Goal: Communication & Community: Ask a question

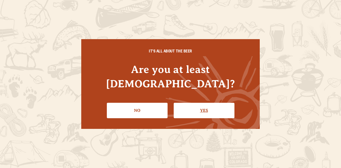
click at [185, 104] on link "Yes" at bounding box center [204, 110] width 61 height 15
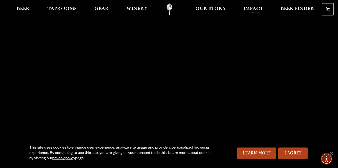
click at [259, 8] on span "Impact" at bounding box center [254, 9] width 20 height 4
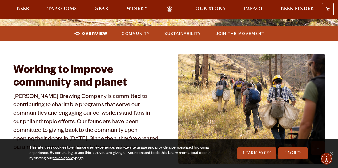
scroll to position [199, 0]
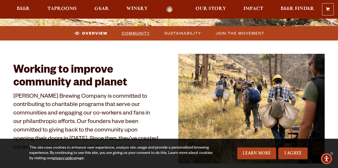
click at [136, 30] on span "Community" at bounding box center [136, 33] width 28 height 8
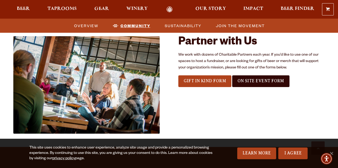
scroll to position [528, 0]
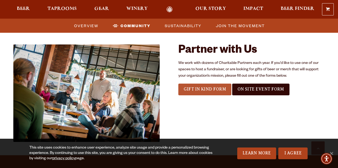
click at [195, 90] on span "Gift In Kind Form" at bounding box center [205, 89] width 42 height 5
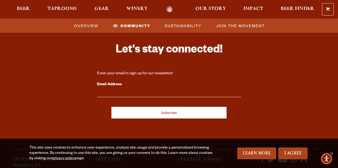
scroll to position [1705, 0]
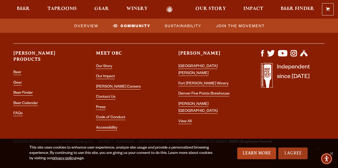
click at [293, 157] on link "I Agree" at bounding box center [292, 154] width 29 height 12
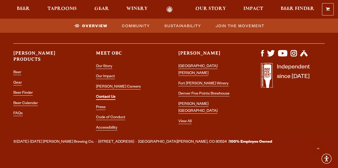
click at [111, 95] on link "Contact Us" at bounding box center [105, 97] width 19 height 5
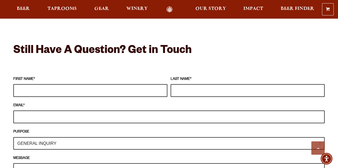
scroll to position [452, 0]
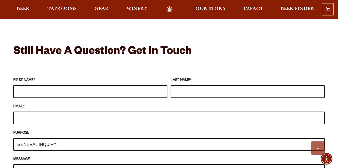
click at [111, 85] on input "FIRST NAME *" at bounding box center [90, 91] width 154 height 13
type input "DREW"
type input "[PERSON_NAME]"
type input "drewstauffacher@yahoo.com"
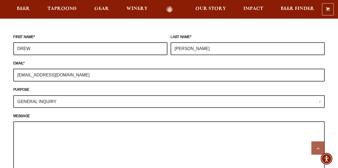
scroll to position [495, 0]
click at [64, 95] on select "GENERAL INQUIRY TAPROOM / BREWERY WINERY BOOK A TOUR MEDIA INQUIRY GEAR SHOP OD…" at bounding box center [169, 101] width 312 height 13
click at [13, 95] on select "GENERAL INQUIRY TAPROOM / BREWERY WINERY BOOK A TOUR MEDIA INQUIRY GEAR SHOP OD…" at bounding box center [169, 101] width 312 height 13
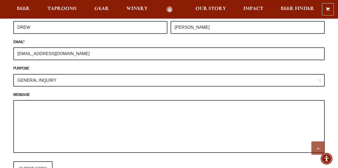
scroll to position [518, 0]
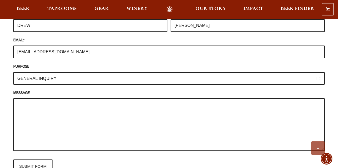
click at [57, 101] on textarea "MESSAGE" at bounding box center [169, 124] width 312 height 53
paste textarea "Odell Brewing Co"
type textarea "Odell Brewing Co"
click at [92, 98] on textarea "MESSAGE" at bounding box center [169, 124] width 312 height 53
paste textarea "Hello Four Winds Team, My name is Drew Stauffacher, and I ride with the Colorad…"
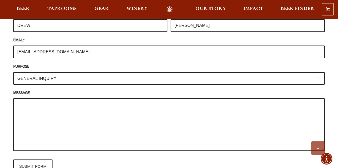
type textarea "Hello Four Winds Team, My name is Drew Stauffacher, and I ride with the Colorad…"
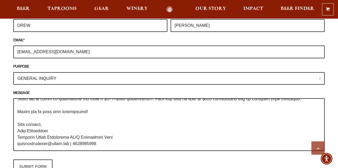
scroll to position [0, 0]
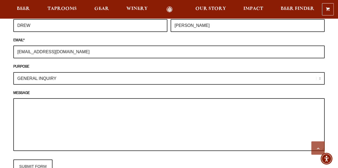
paste textarea "Hello Odell Brewing Team, I’m reaching out on behalf of the Colorado State Univ…"
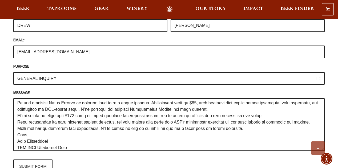
scroll to position [21, 0]
click at [89, 102] on textarea "MESSAGE" at bounding box center [169, 124] width 312 height 53
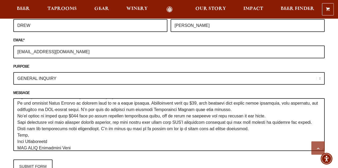
click at [125, 102] on textarea "MESSAGE" at bounding box center [169, 124] width 312 height 53
click at [128, 102] on textarea "MESSAGE" at bounding box center [169, 124] width 312 height 53
click at [210, 102] on textarea "MESSAGE" at bounding box center [169, 124] width 312 height 53
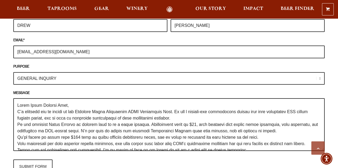
scroll to position [0, 0]
type textarea "Hello Odell Brewing Team, I’m reaching out on behalf of the Colorado State Univ…"
click at [21, 165] on input "SUBMIT FORM" at bounding box center [32, 167] width 39 height 14
type input "Sending"
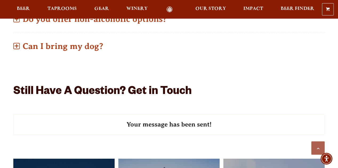
scroll to position [412, 0]
